Goal: Transaction & Acquisition: Obtain resource

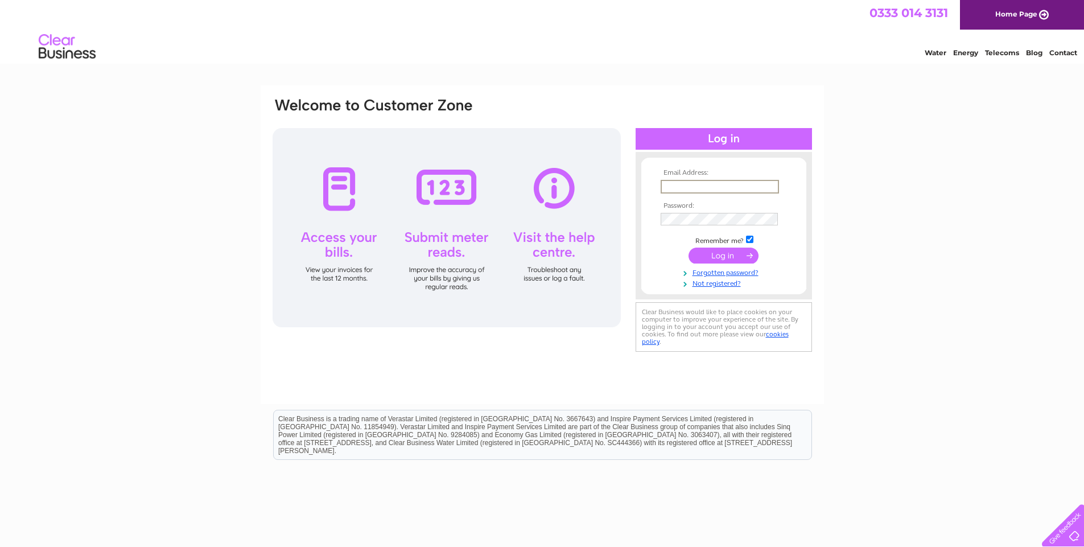
click at [674, 186] on input "text" at bounding box center [720, 187] width 118 height 14
type input "[EMAIL_ADDRESS][DOMAIN_NAME]"
click at [722, 257] on input "submit" at bounding box center [724, 256] width 70 height 16
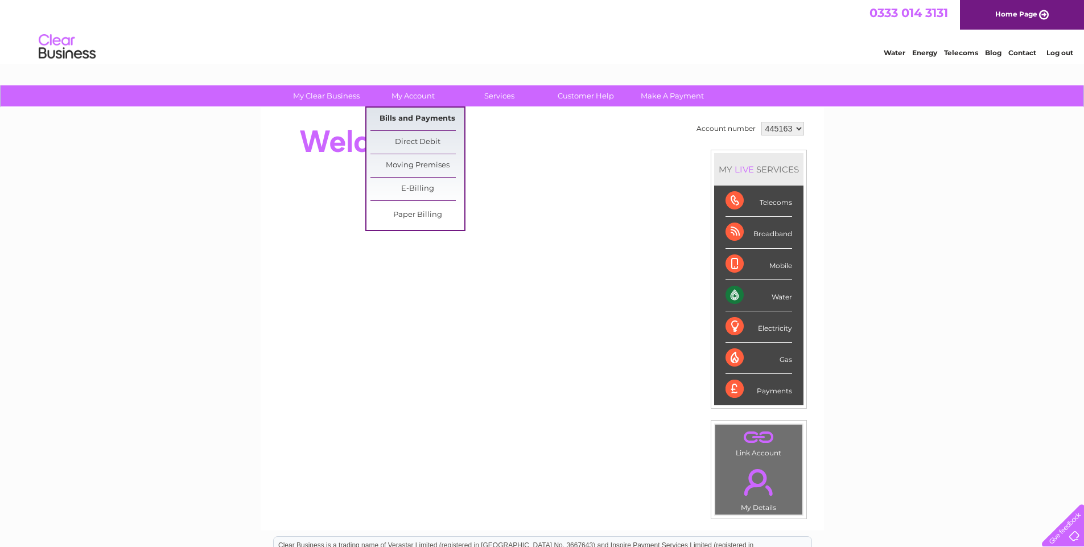
click at [417, 117] on link "Bills and Payments" at bounding box center [418, 119] width 94 height 23
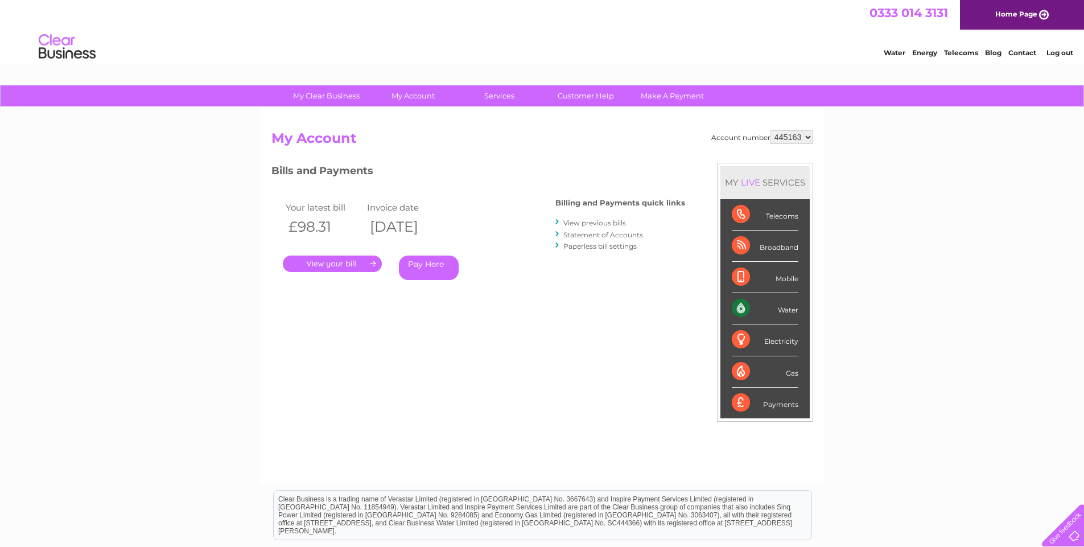
click at [340, 261] on link "." at bounding box center [332, 264] width 99 height 17
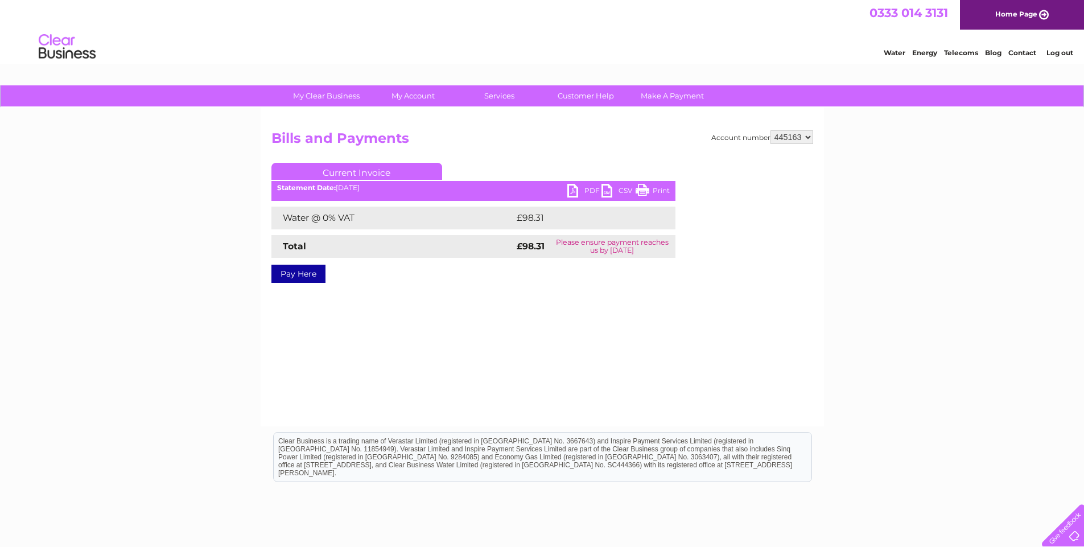
click at [586, 191] on link "PDF" at bounding box center [584, 192] width 34 height 17
click at [1060, 57] on li "Log out" at bounding box center [1060, 53] width 34 height 14
click at [1060, 52] on link "Log out" at bounding box center [1060, 52] width 27 height 9
